Goal: Browse casually

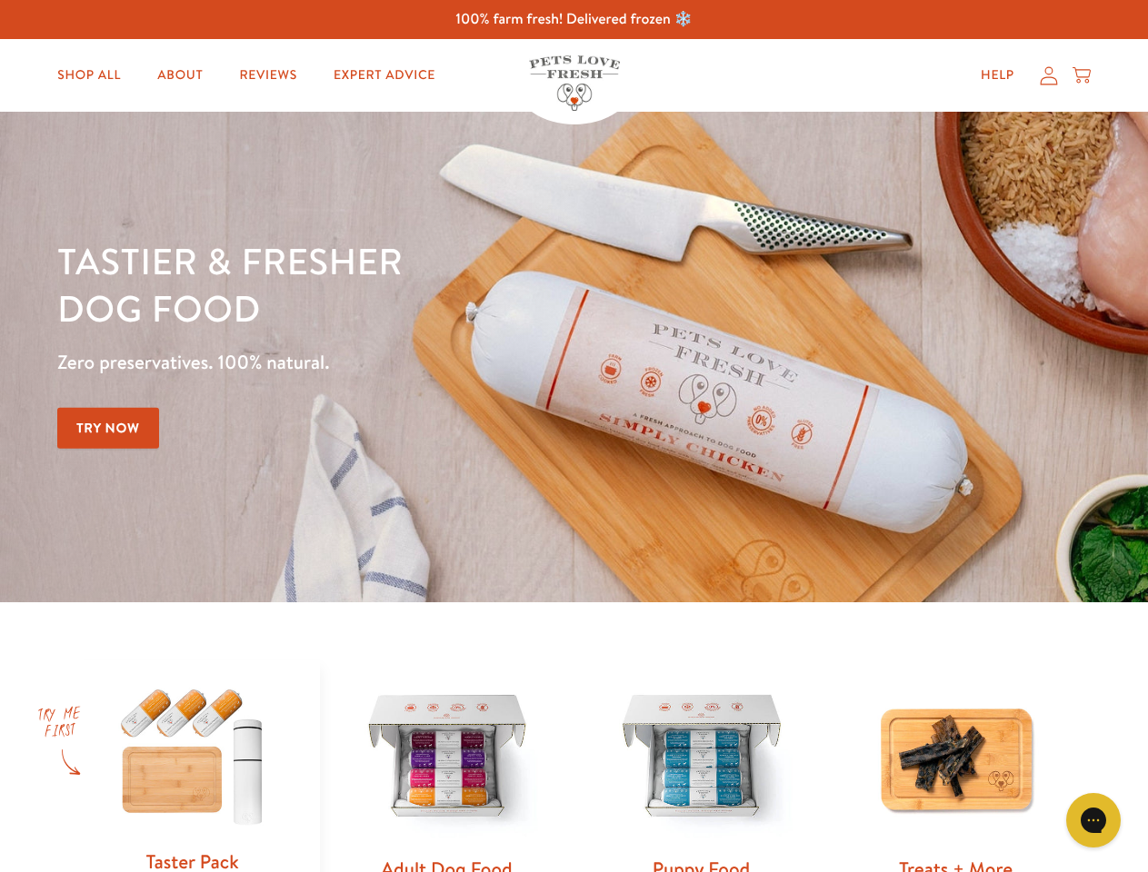
click at [573, 436] on div "Tastier & fresher dog food Zero preservatives. 100% natural. Try Now" at bounding box center [401, 357] width 689 height 240
click at [1093, 820] on icon "Gorgias live chat" at bounding box center [1092, 819] width 17 height 17
